Goal: Task Accomplishment & Management: Manage account settings

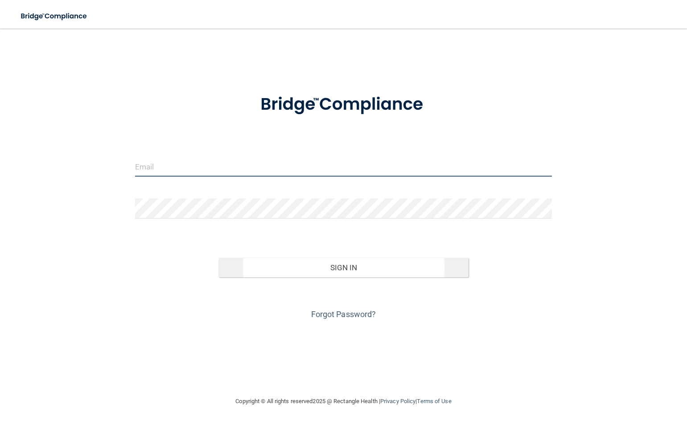
type input "[EMAIL_ADDRESS][PERSON_NAME][DOMAIN_NAME]"
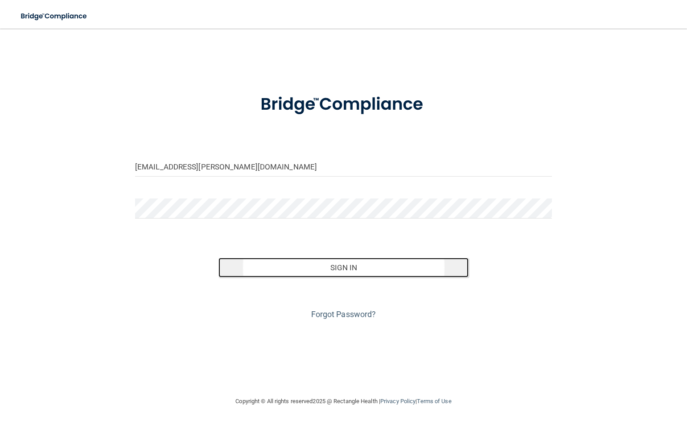
click at [343, 270] on button "Sign In" at bounding box center [344, 268] width 250 height 20
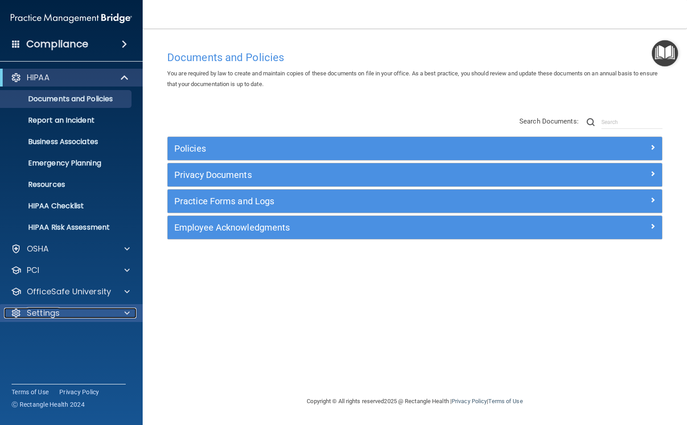
click at [41, 315] on p "Settings" at bounding box center [43, 313] width 33 height 11
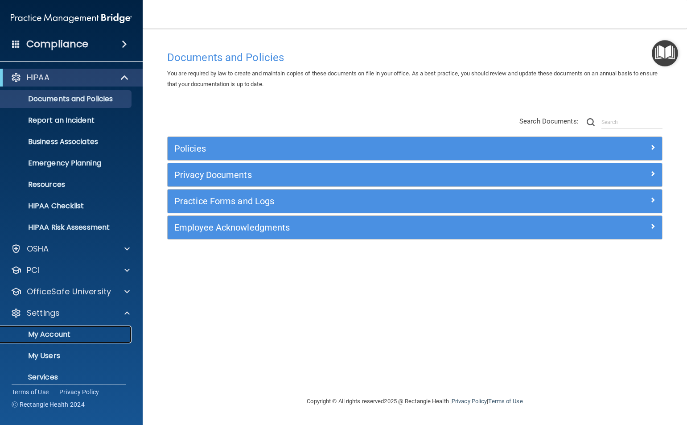
click at [40, 335] on p "My Account" at bounding box center [67, 334] width 122 height 9
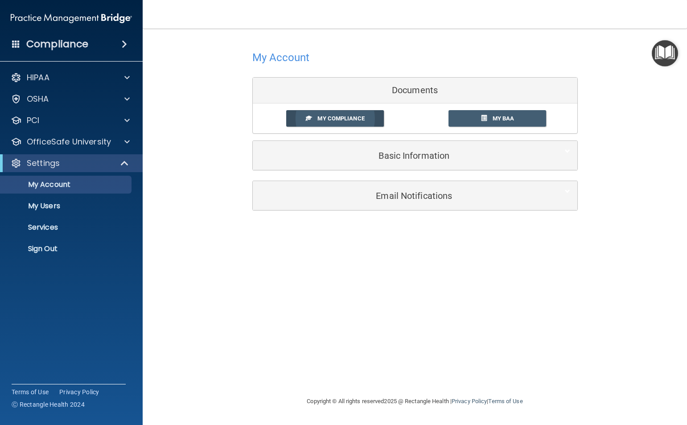
click at [339, 120] on span "My Compliance" at bounding box center [341, 118] width 47 height 7
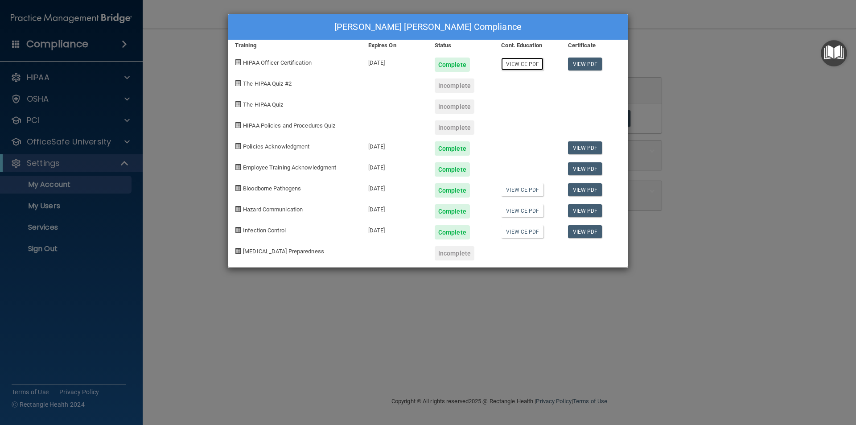
click at [524, 67] on link "View CE PDF" at bounding box center [522, 64] width 42 height 13
click at [525, 193] on link "View CE PDF" at bounding box center [522, 189] width 42 height 13
click at [521, 210] on link "View CE PDF" at bounding box center [522, 210] width 42 height 13
click at [520, 231] on link "View CE PDF" at bounding box center [522, 231] width 42 height 13
click at [677, 38] on div "[PERSON_NAME] [PERSON_NAME] Compliance Training Expires On Status Cont. Educati…" at bounding box center [428, 212] width 856 height 425
